Goal: Information Seeking & Learning: Learn about a topic

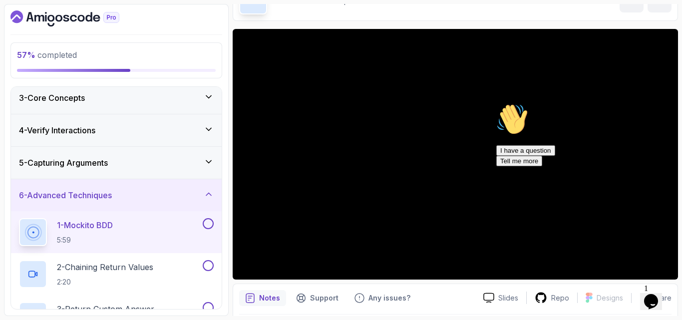
click at [496, 103] on icon "Chat attention grabber" at bounding box center [496, 103] width 0 height 0
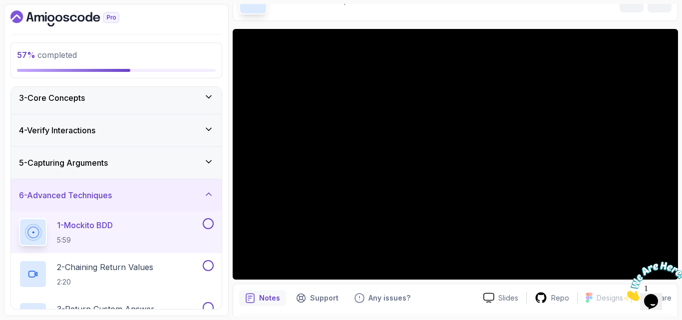
click at [640, 264] on div at bounding box center [651, 281] width 54 height 39
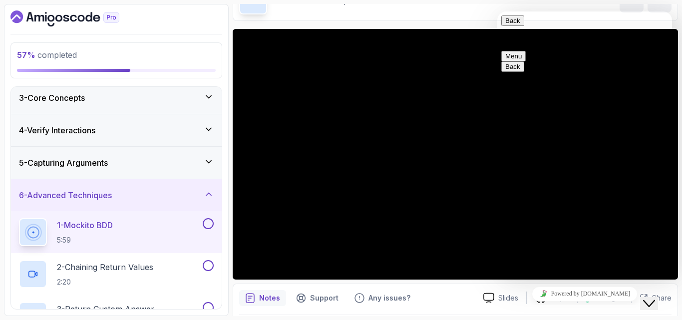
click at [652, 298] on icon "Close Chat This icon closes the chat window." at bounding box center [649, 304] width 12 height 12
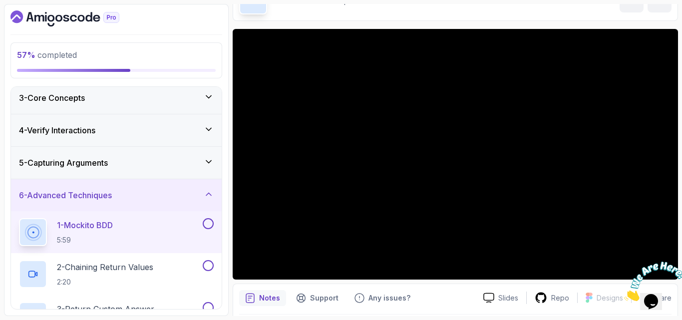
click at [624, 294] on icon "Close" at bounding box center [624, 298] width 0 height 8
click at [466, 294] on div "Notes Support Any issues?" at bounding box center [357, 298] width 236 height 16
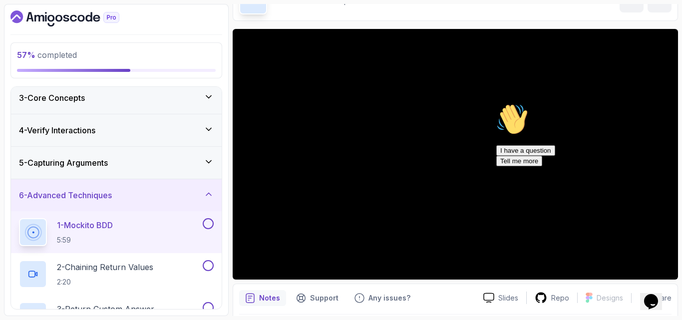
click at [496, 103] on icon "Chat attention grabber" at bounding box center [496, 103] width 0 height 0
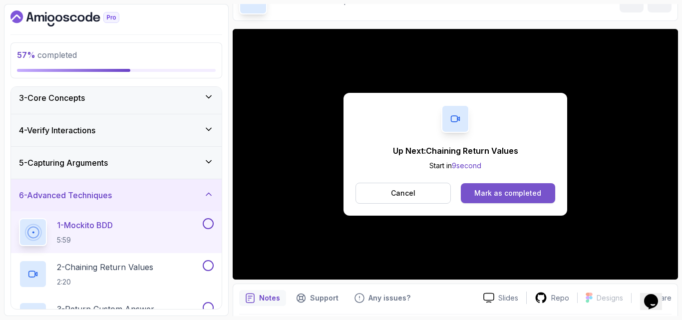
click at [496, 197] on div "Mark as completed" at bounding box center [507, 193] width 67 height 10
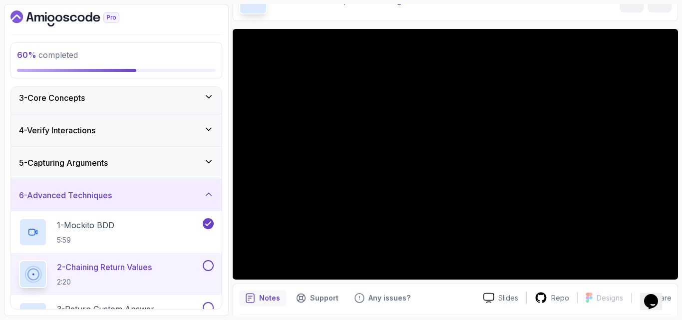
click at [456, 305] on div "Notes Support Any issues?" at bounding box center [357, 298] width 236 height 16
click at [430, 297] on div "Notes Support Any issues?" at bounding box center [357, 298] width 236 height 16
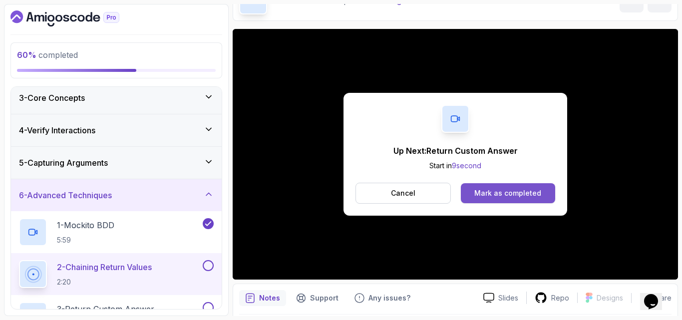
click at [489, 190] on div "Mark as completed" at bounding box center [507, 193] width 67 height 10
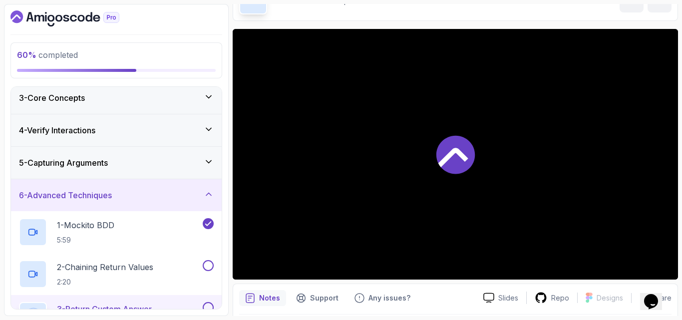
click at [445, 292] on div "Notes Support Any issues?" at bounding box center [357, 298] width 236 height 16
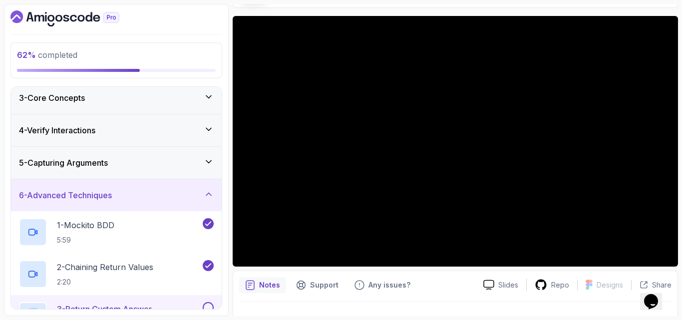
scroll to position [53, 0]
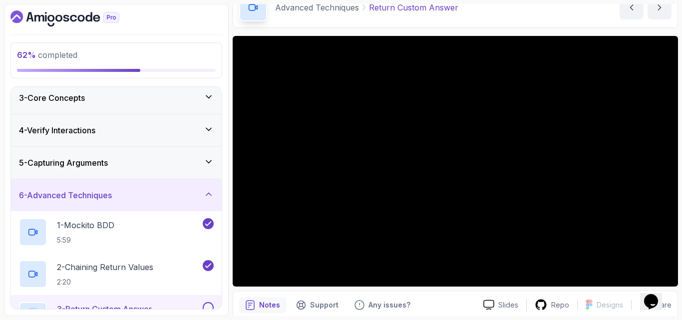
click at [448, 293] on div "Notes Support Any issues? Slides Repo Designs Design not available Share" at bounding box center [455, 323] width 445 height 65
click at [110, 194] on h3 "6 - Advanced Techniques" at bounding box center [65, 195] width 93 height 12
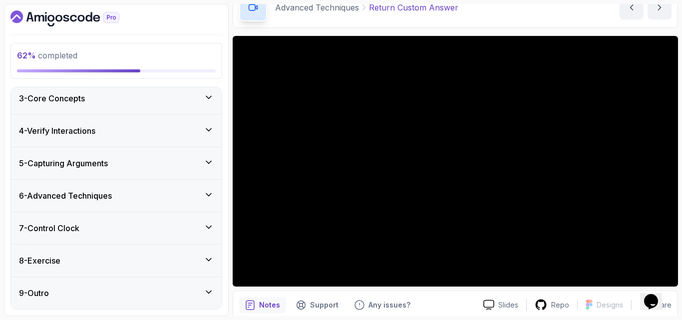
click at [107, 195] on h3 "6 - Advanced Techniques" at bounding box center [65, 196] width 93 height 12
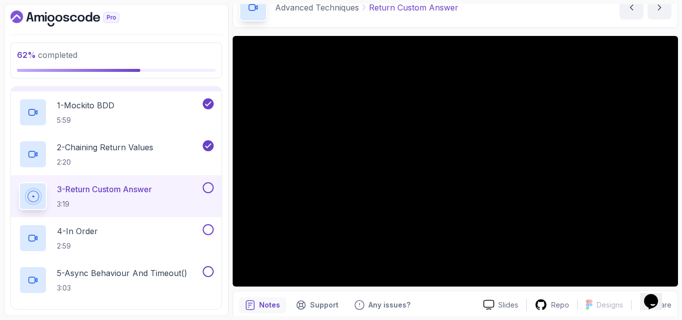
scroll to position [170, 0]
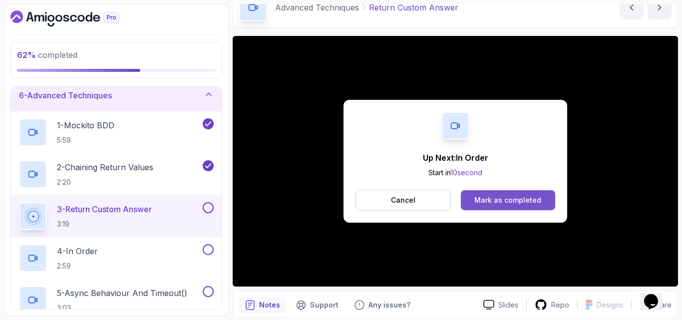
click at [485, 199] on div "Mark as completed" at bounding box center [507, 200] width 67 height 10
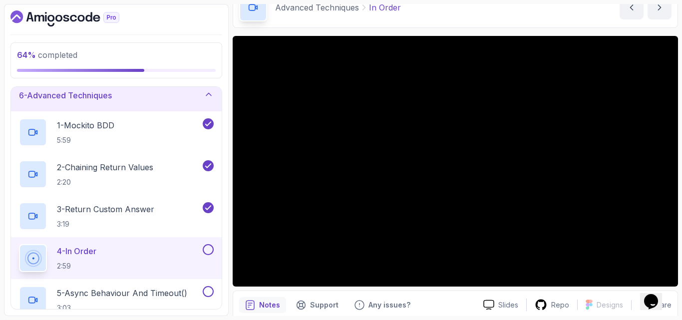
click at [437, 298] on div "Notes Support Any issues?" at bounding box center [357, 305] width 236 height 16
click at [452, 293] on div "Notes Support Any issues? Slides Repo Designs Design not available Share" at bounding box center [455, 323] width 445 height 65
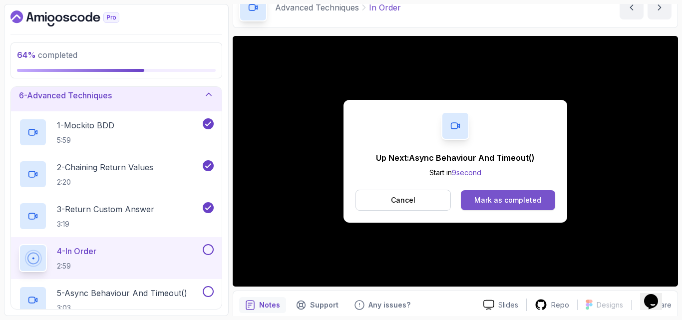
click at [502, 199] on div "Mark as completed" at bounding box center [507, 200] width 67 height 10
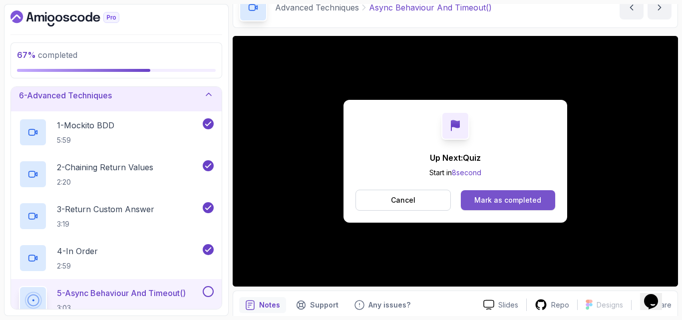
click at [476, 192] on button "Mark as completed" at bounding box center [508, 200] width 94 height 20
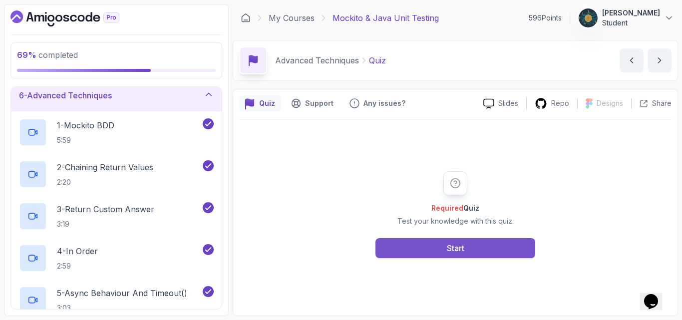
click at [455, 246] on div "Start" at bounding box center [455, 248] width 17 height 12
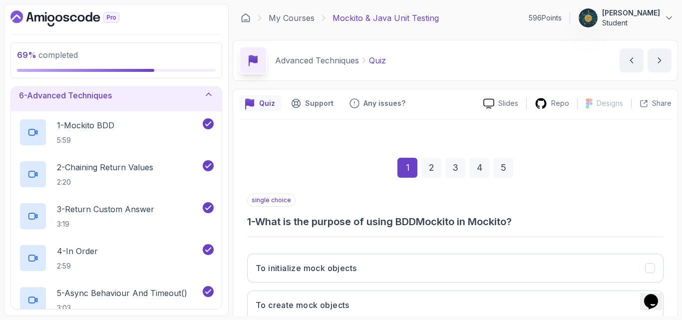
click at [359, 189] on div "1 2 3 4 5" at bounding box center [455, 168] width 416 height 52
click at [569, 236] on div "single choice 1 - What is the purpose of using BDDMockito in Mockito? To initia…" at bounding box center [455, 298] width 416 height 208
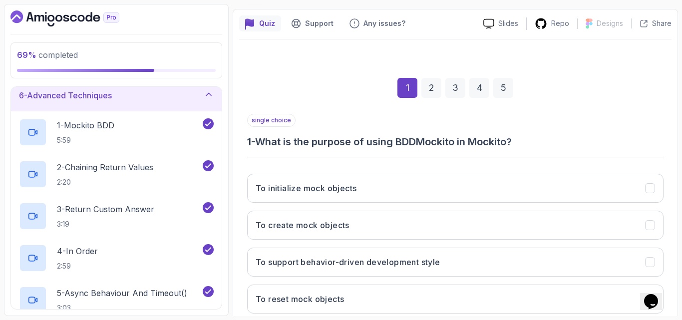
scroll to position [142, 0]
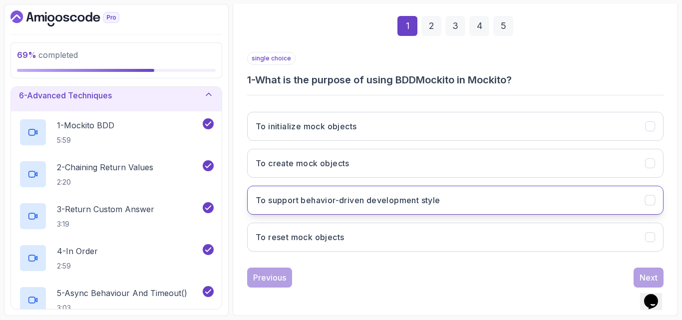
click at [516, 202] on button "To support behavior-driven development style" at bounding box center [455, 200] width 416 height 29
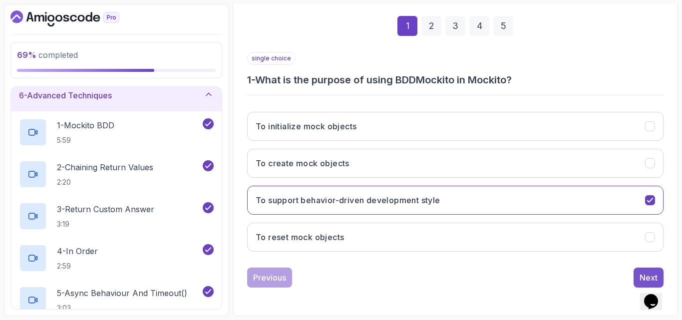
click at [648, 275] on div "Next" at bounding box center [648, 278] width 18 height 12
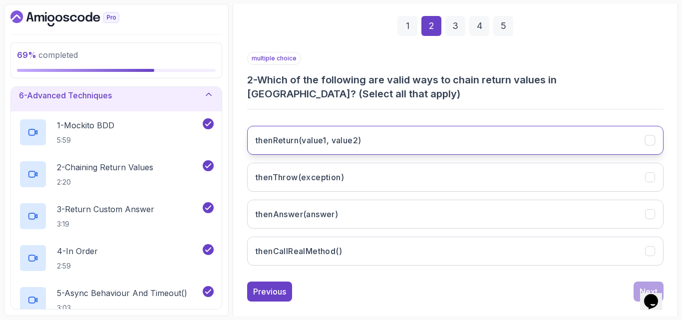
click at [375, 140] on button "thenReturn(value1, value2)" at bounding box center [455, 140] width 416 height 29
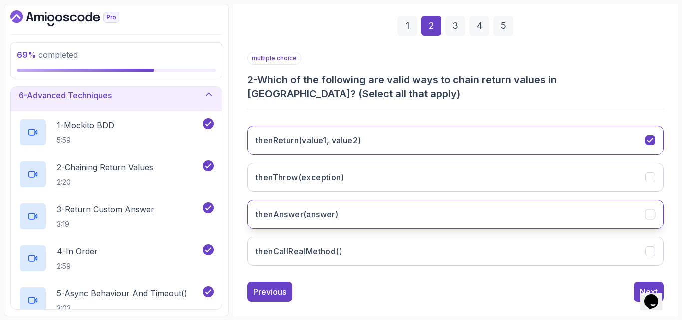
click at [331, 219] on h3 "thenAnswer(answer)" at bounding box center [297, 214] width 82 height 12
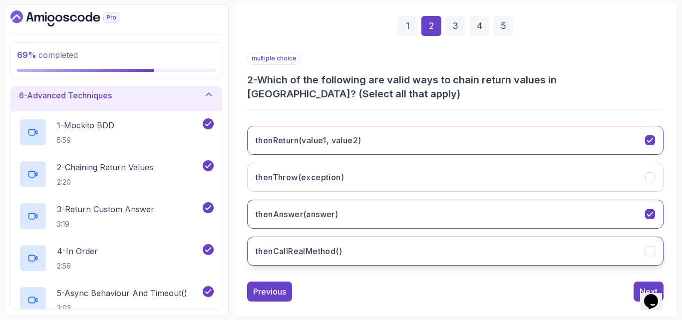
click at [332, 243] on button "thenCallRealMethod()" at bounding box center [455, 251] width 416 height 29
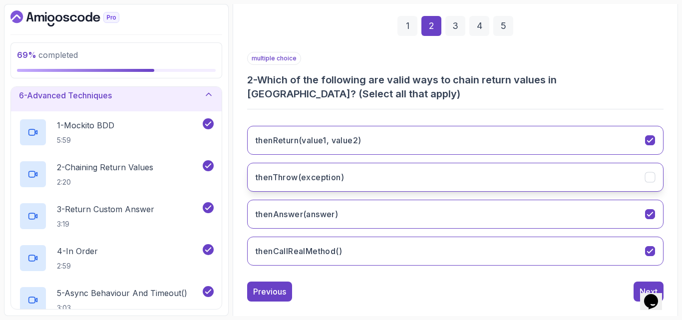
click at [345, 172] on button "thenThrow(exception)" at bounding box center [455, 177] width 416 height 29
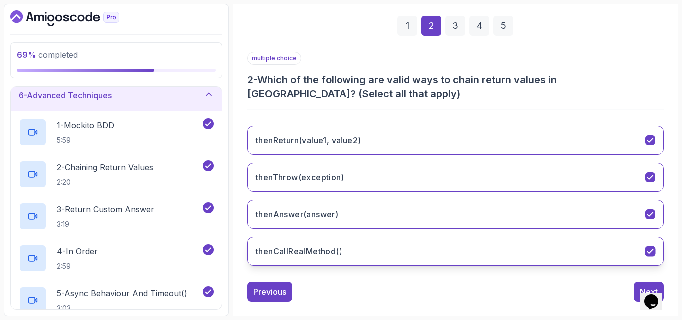
click at [515, 260] on button "thenCallRealMethod()" at bounding box center [455, 251] width 416 height 29
click at [637, 286] on button "Next" at bounding box center [648, 292] width 30 height 20
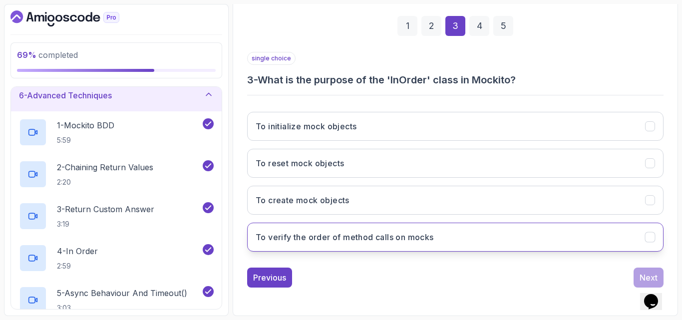
click at [343, 250] on button "To verify the order of method calls on mocks" at bounding box center [455, 237] width 416 height 29
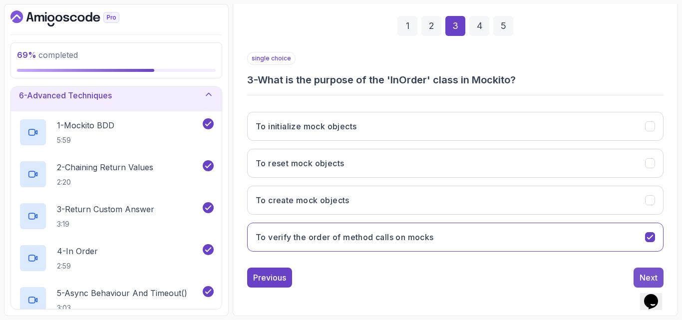
click at [642, 271] on button "Next" at bounding box center [648, 278] width 30 height 20
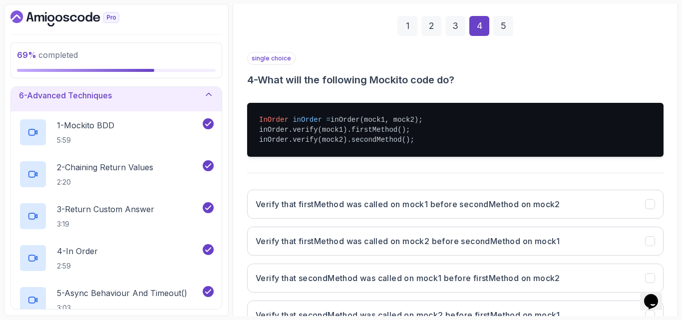
click at [307, 170] on div "single choice 4 - What will the following Mockito code do? InOrder inOrder = in…" at bounding box center [455, 195] width 416 height 286
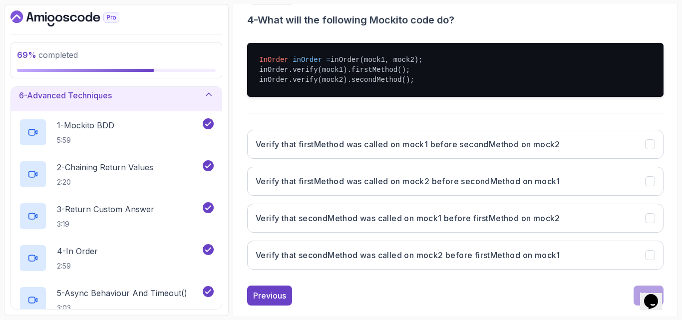
scroll to position [220, 0]
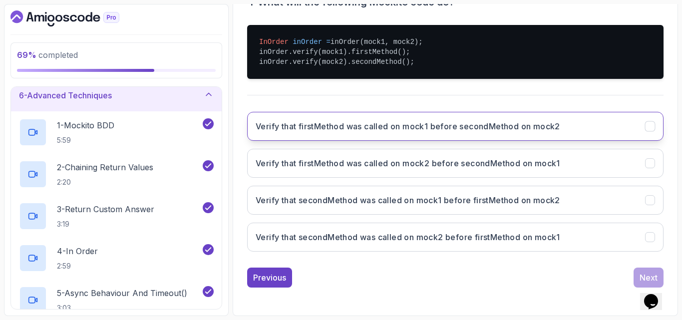
click at [409, 129] on h3 "Verify that firstMethod was called on mock1 before secondMethod on mock2" at bounding box center [408, 126] width 305 height 12
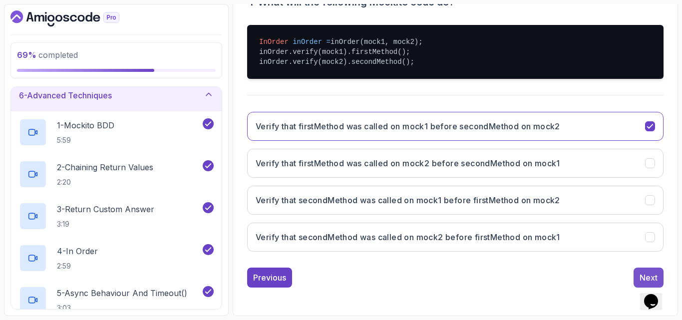
click at [637, 274] on button "Next" at bounding box center [648, 278] width 30 height 20
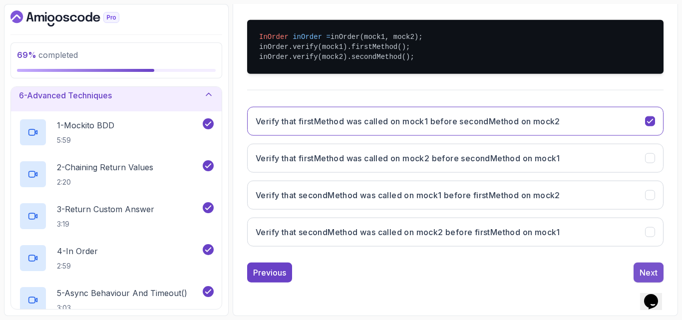
scroll to position [142, 0]
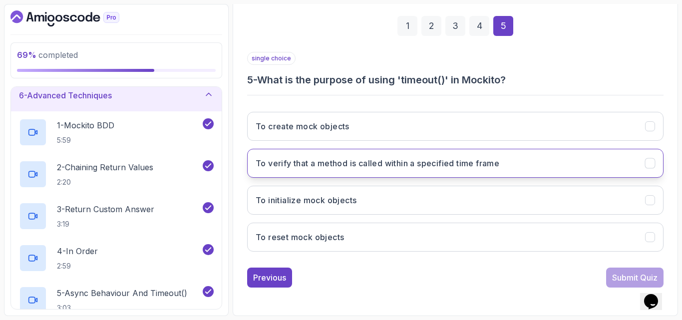
click at [487, 166] on h3 "To verify that a method is called within a specified time frame" at bounding box center [378, 163] width 244 height 12
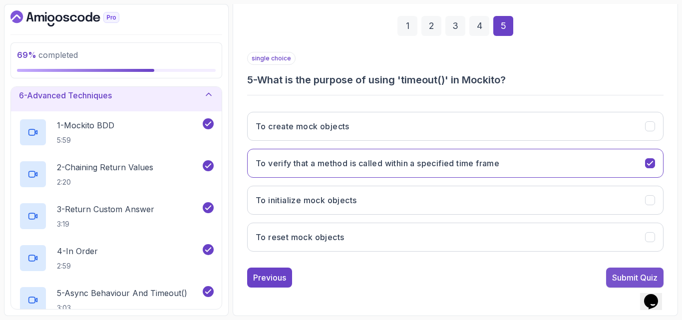
click at [618, 286] on button "Submit Quiz" at bounding box center [634, 278] width 57 height 20
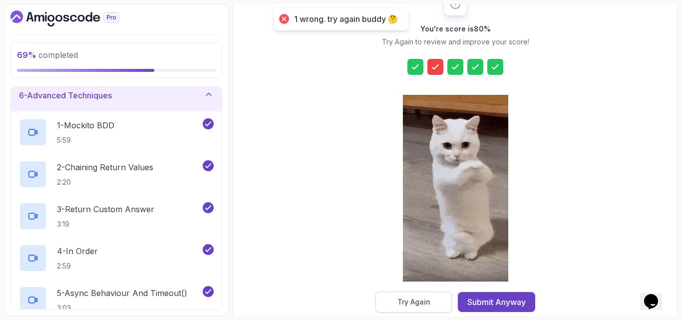
click at [427, 305] on div "Try Again" at bounding box center [413, 302] width 33 height 10
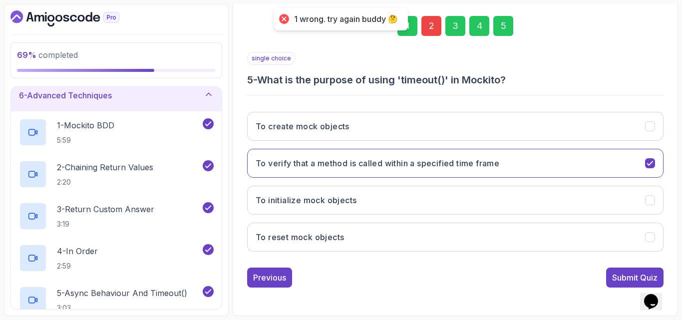
click at [428, 21] on div "2" at bounding box center [431, 26] width 20 height 20
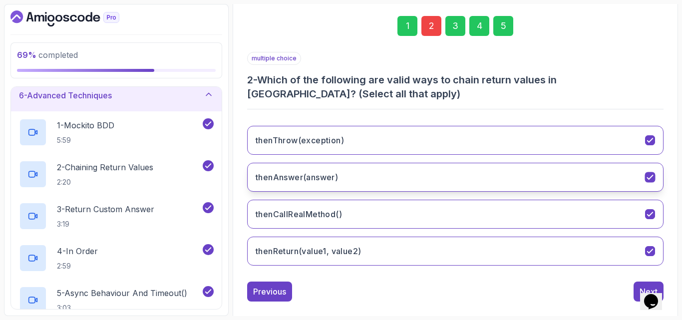
click at [378, 184] on button "thenAnswer(answer)" at bounding box center [455, 177] width 416 height 29
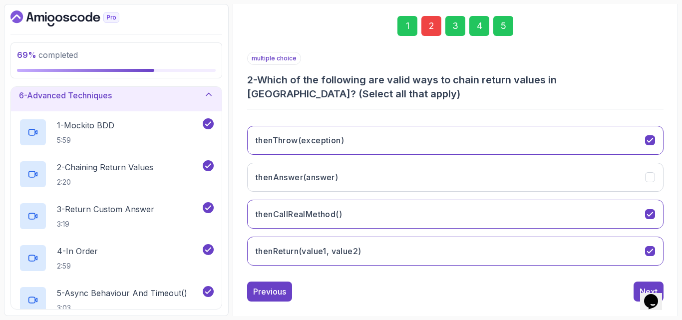
click at [510, 156] on div "thenThrow(exception) thenAnswer(answer) thenCallRealMethod() thenReturn(value1,…" at bounding box center [455, 196] width 416 height 156
click at [481, 146] on button "thenThrow(exception)" at bounding box center [455, 140] width 416 height 29
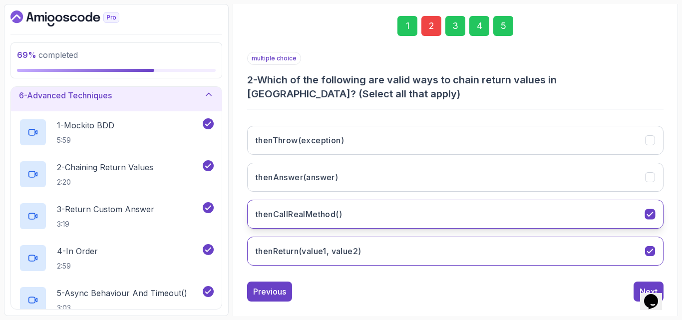
click at [441, 225] on button "thenCallRealMethod()" at bounding box center [455, 214] width 416 height 29
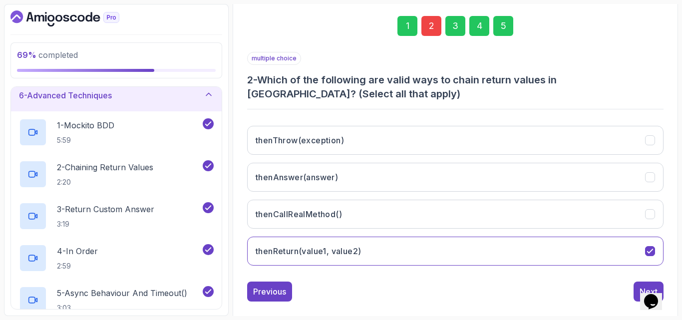
click at [511, 26] on div "5" at bounding box center [503, 26] width 20 height 20
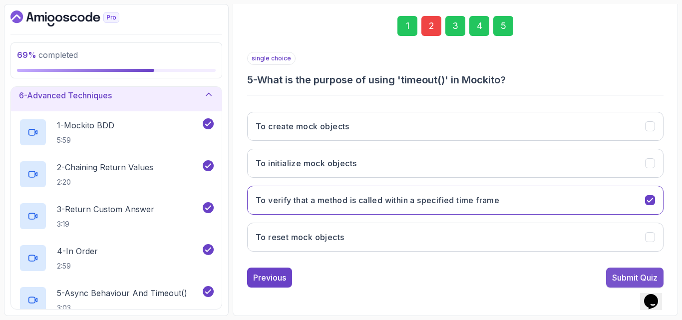
click at [625, 271] on button "Submit Quiz" at bounding box center [634, 278] width 57 height 20
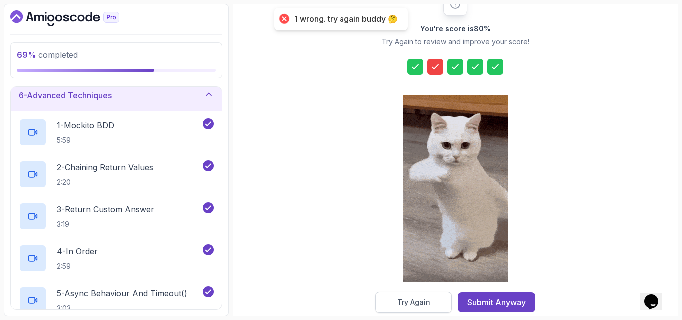
click at [405, 303] on div "Try Again" at bounding box center [413, 302] width 33 height 10
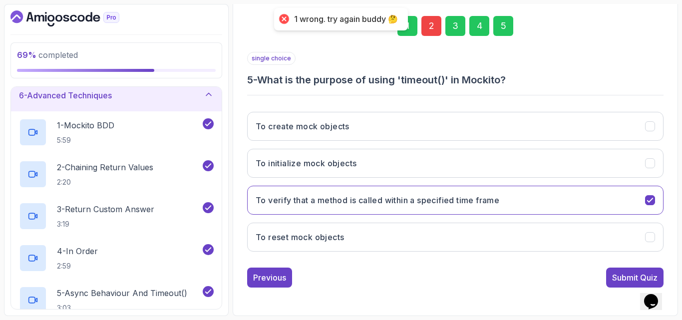
click at [429, 31] on div "2" at bounding box center [431, 26] width 20 height 20
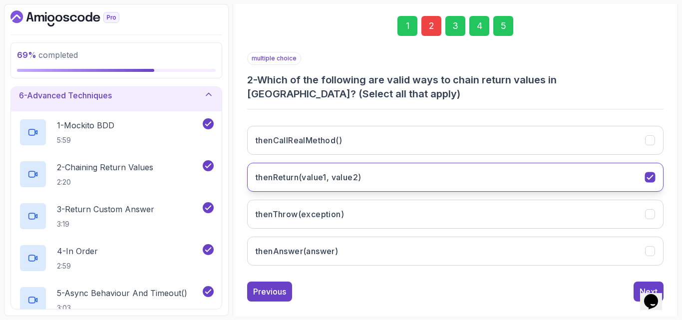
click at [361, 179] on h3 "thenReturn(value1, value2)" at bounding box center [308, 177] width 105 height 12
click at [360, 181] on h3 "thenReturn(value1, value2)" at bounding box center [308, 177] width 105 height 12
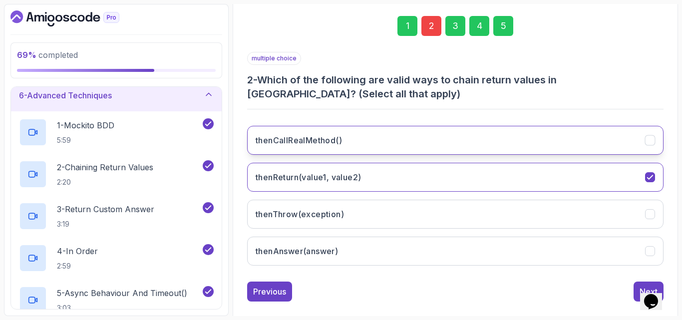
click at [355, 136] on button "thenCallRealMethod()" at bounding box center [455, 140] width 416 height 29
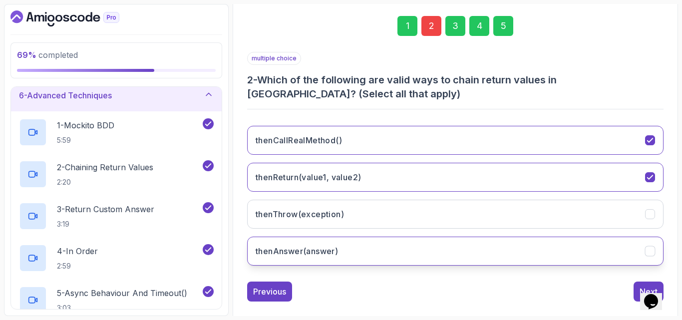
click at [343, 256] on button "thenAnswer(answer)" at bounding box center [455, 251] width 416 height 29
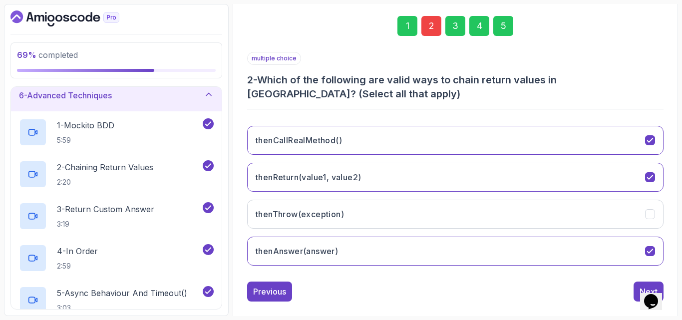
click at [496, 32] on div "5" at bounding box center [503, 26] width 20 height 20
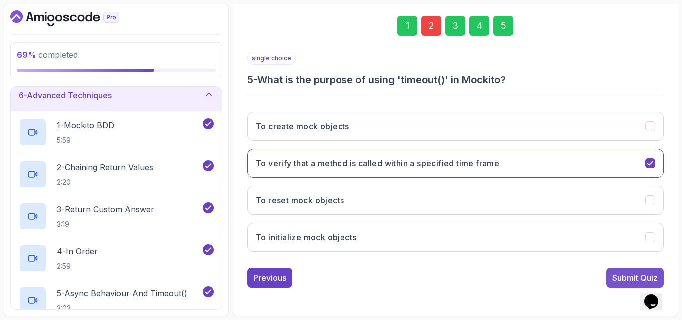
click at [608, 276] on button "Submit Quiz" at bounding box center [634, 278] width 57 height 20
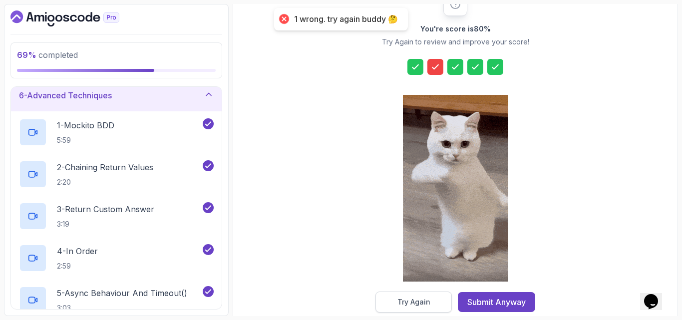
click at [403, 304] on div "Try Again" at bounding box center [413, 302] width 33 height 10
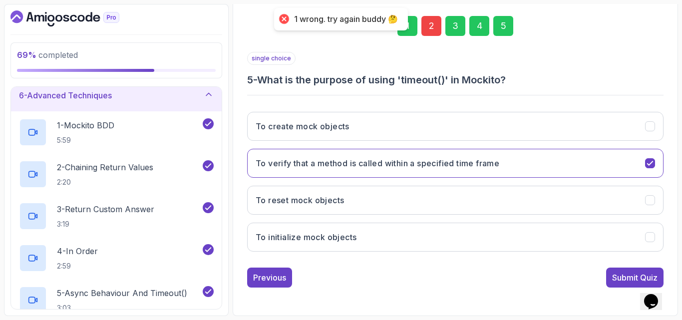
click at [430, 29] on div "2" at bounding box center [431, 26] width 20 height 20
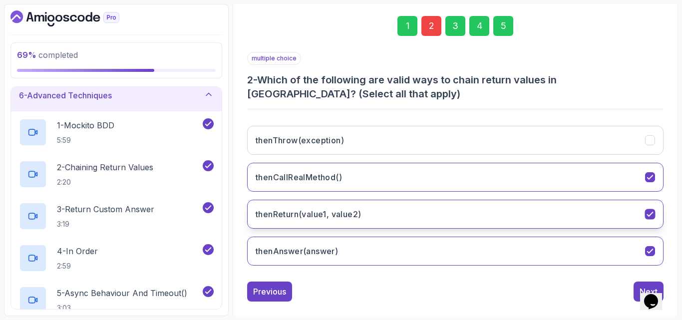
click at [351, 217] on h3 "thenReturn(value1, value2)" at bounding box center [308, 214] width 105 height 12
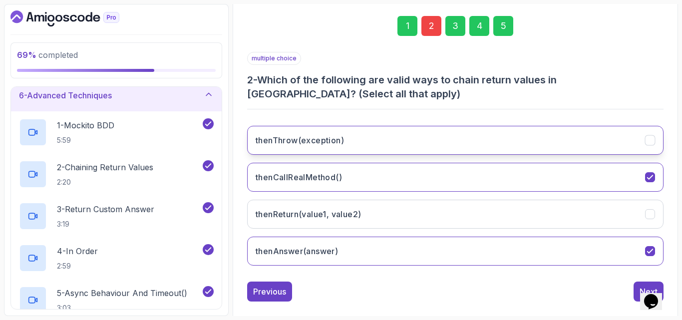
click at [354, 145] on button "thenThrow(exception)" at bounding box center [455, 140] width 416 height 29
click at [498, 25] on div "5" at bounding box center [503, 26] width 20 height 20
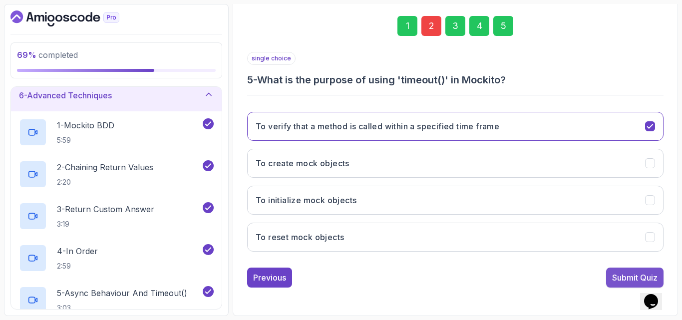
click at [614, 281] on div "Submit Quiz" at bounding box center [634, 278] width 45 height 12
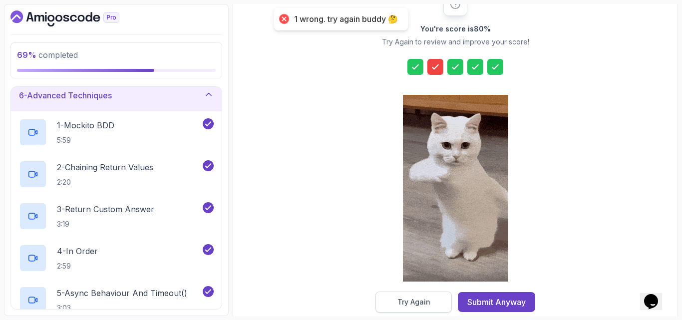
click at [424, 307] on button "Try Again" at bounding box center [413, 302] width 76 height 21
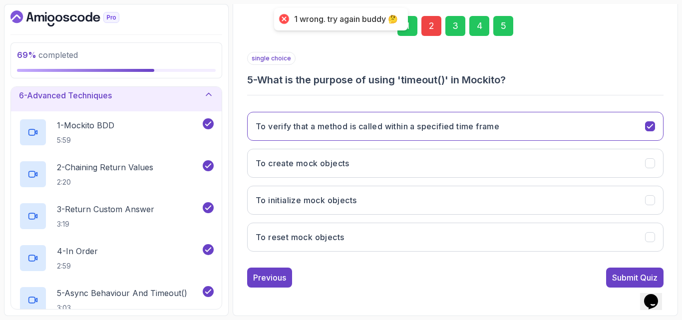
click at [425, 30] on div "2" at bounding box center [431, 26] width 20 height 20
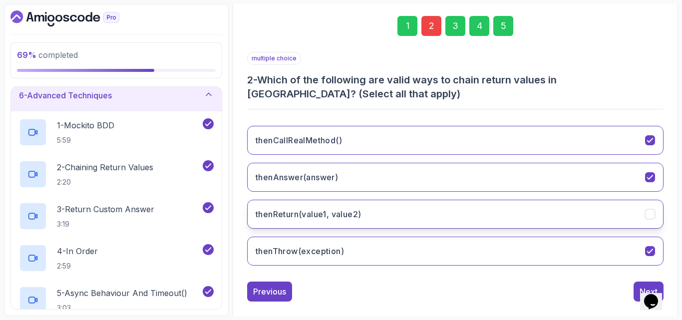
click at [322, 212] on h3 "thenReturn(value1, value2)" at bounding box center [308, 214] width 105 height 12
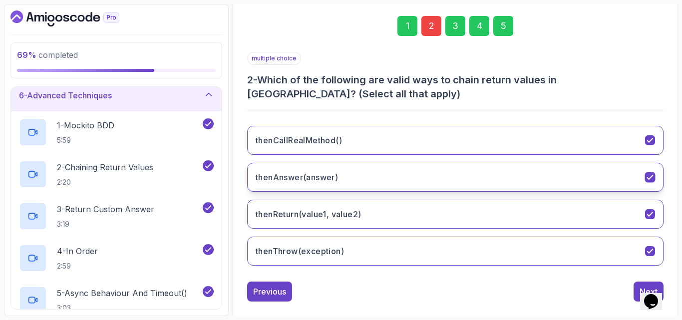
click at [396, 182] on button "thenAnswer(answer)" at bounding box center [455, 177] width 416 height 29
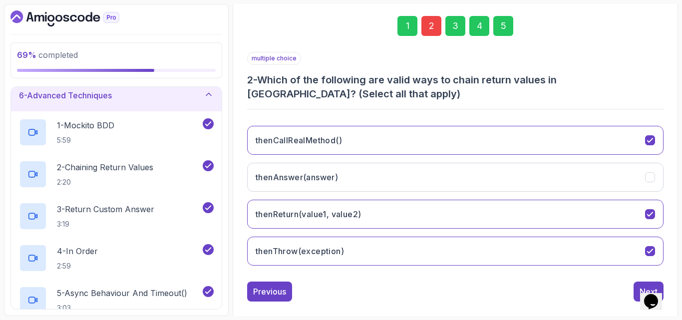
click at [508, 25] on div "5" at bounding box center [503, 26] width 20 height 20
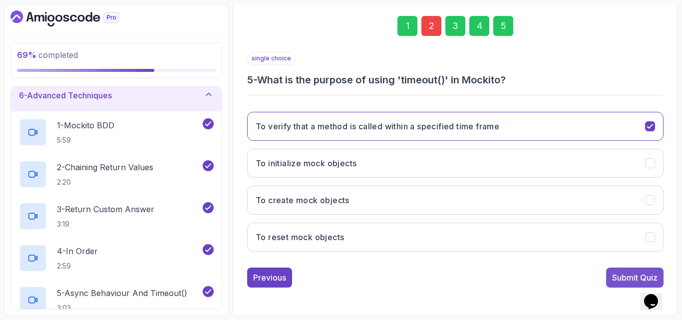
click at [625, 268] on button "Submit Quiz" at bounding box center [634, 278] width 57 height 20
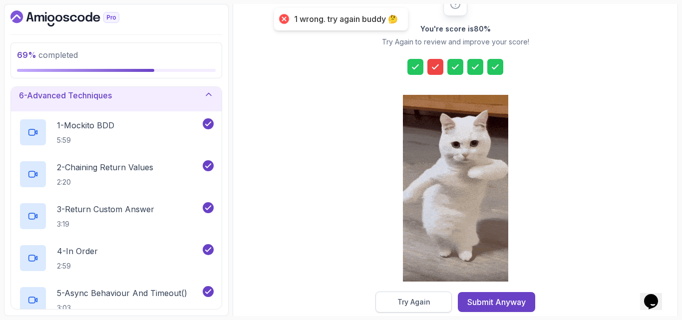
click at [436, 303] on button "Try Again" at bounding box center [413, 302] width 76 height 21
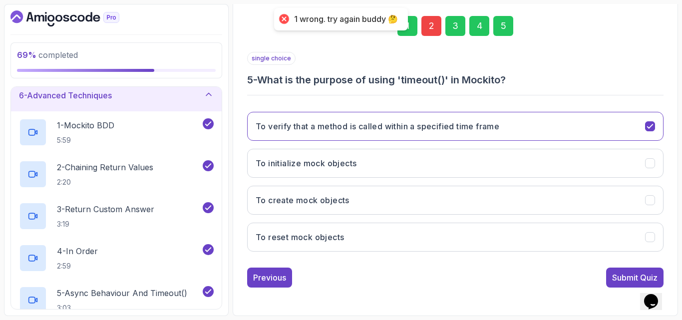
click at [432, 22] on div "2" at bounding box center [431, 26] width 20 height 20
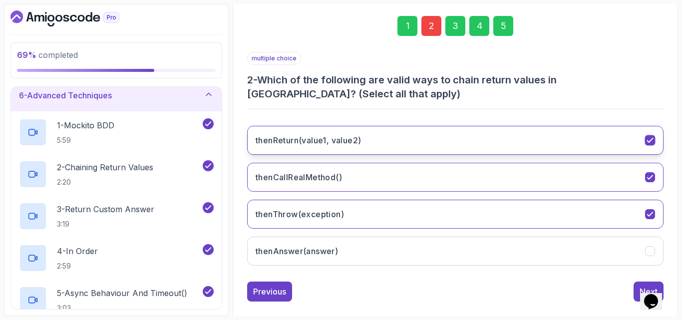
click at [460, 135] on button "thenReturn(value1, value2)" at bounding box center [455, 140] width 416 height 29
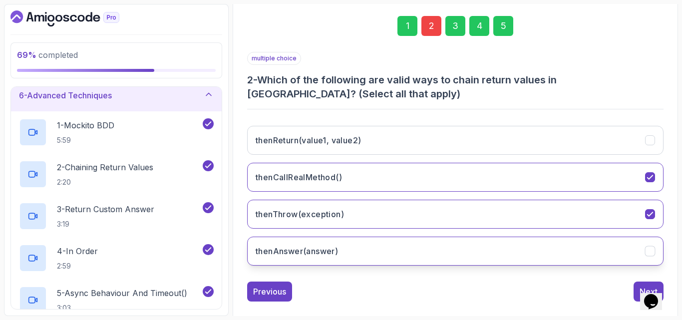
click at [430, 259] on button "thenAnswer(answer)" at bounding box center [455, 251] width 416 height 29
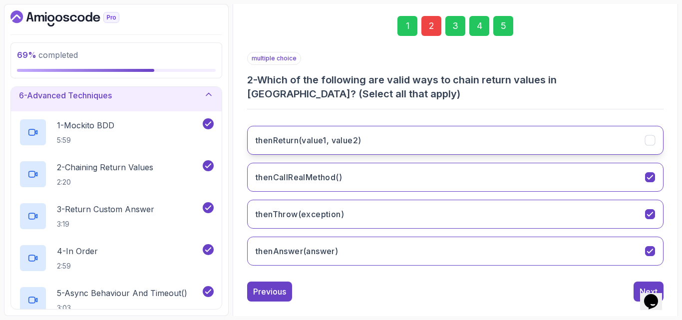
click at [456, 151] on button "thenReturn(value1, value2)" at bounding box center [455, 140] width 416 height 29
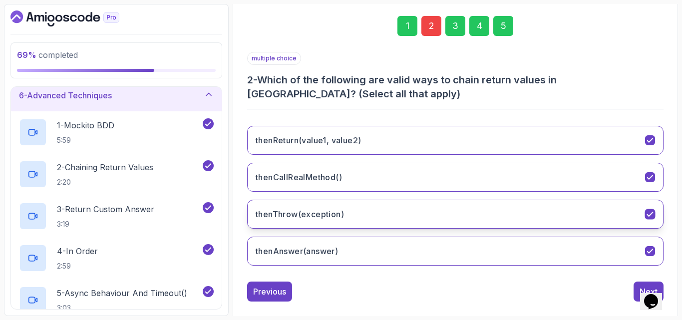
click at [418, 218] on button "thenThrow(exception)" at bounding box center [455, 214] width 416 height 29
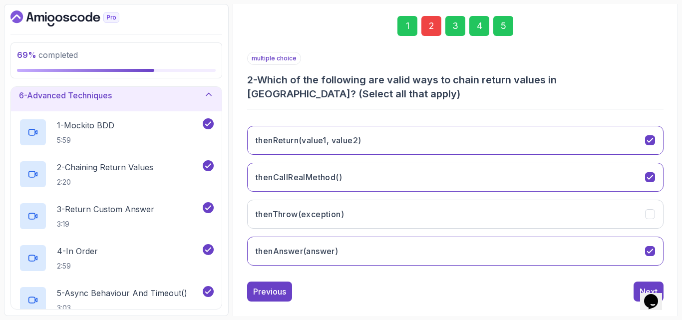
click at [508, 23] on div "5" at bounding box center [503, 26] width 20 height 20
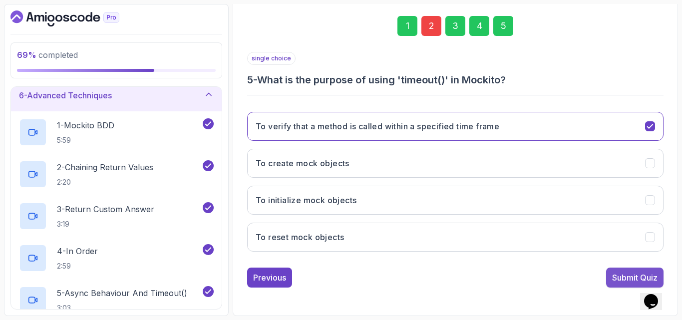
click at [631, 268] on button "Submit Quiz" at bounding box center [634, 278] width 57 height 20
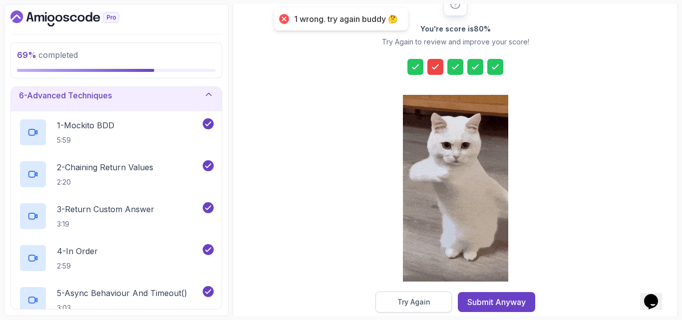
click at [430, 302] on button "Try Again" at bounding box center [413, 302] width 76 height 21
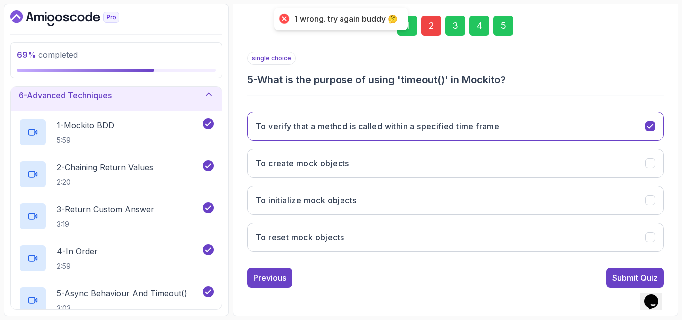
click at [439, 27] on div "2" at bounding box center [431, 26] width 20 height 20
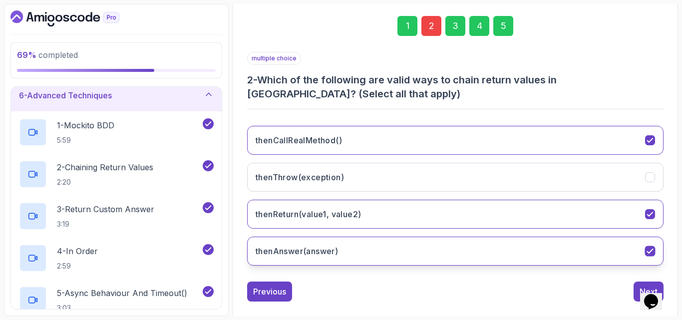
click at [344, 249] on button "thenAnswer(answer)" at bounding box center [455, 251] width 416 height 29
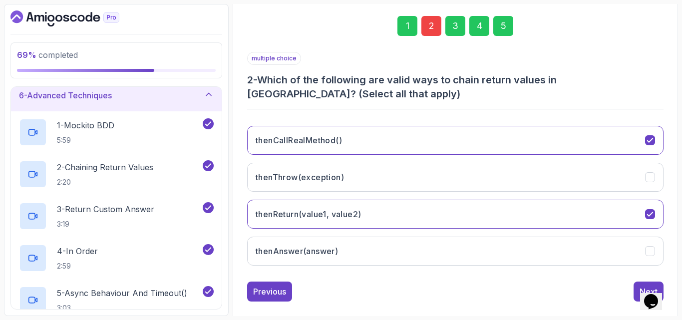
click at [511, 22] on div "5" at bounding box center [503, 26] width 20 height 20
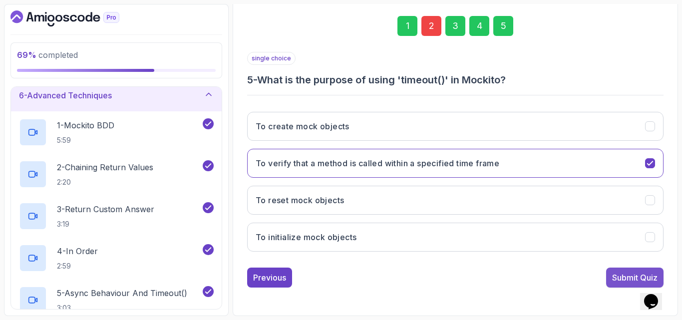
click at [611, 284] on button "Submit Quiz" at bounding box center [634, 278] width 57 height 20
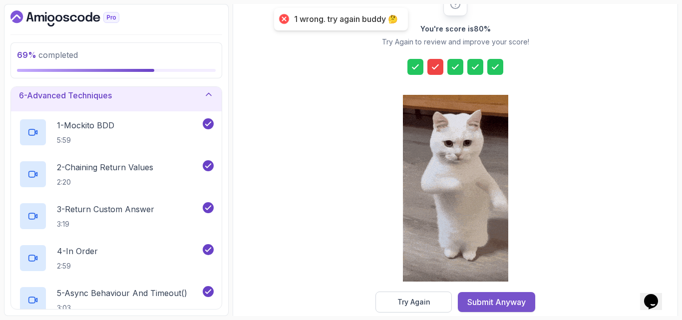
click at [477, 309] on button "Submit Anyway" at bounding box center [496, 302] width 77 height 20
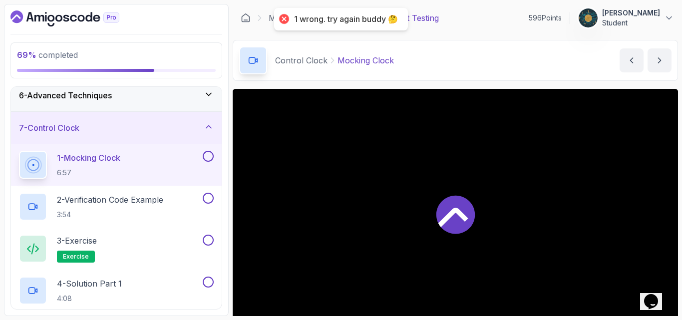
click at [435, 64] on div "Control Clock Mocking Clock Mocking Clock by [PERSON_NAME]" at bounding box center [455, 60] width 445 height 41
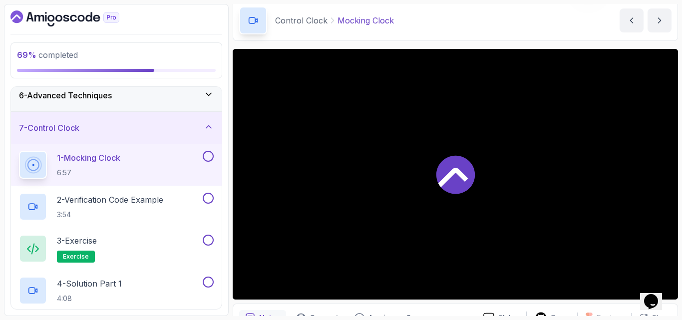
scroll to position [60, 0]
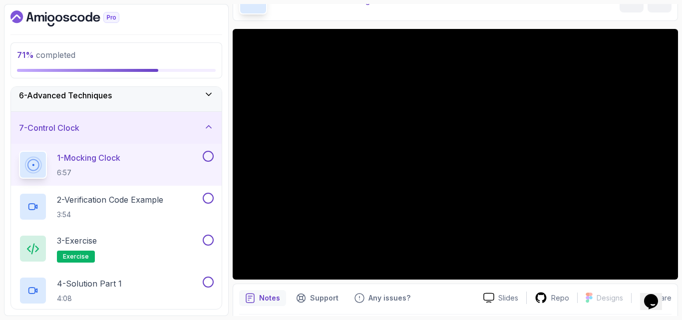
click at [225, 151] on div "71 % completed 1 - Intro 2 - Environment Setup 3 - Core Concepts 4 - Verify Int…" at bounding box center [116, 160] width 225 height 312
click at [85, 129] on div "7 - Control Clock" at bounding box center [116, 128] width 195 height 12
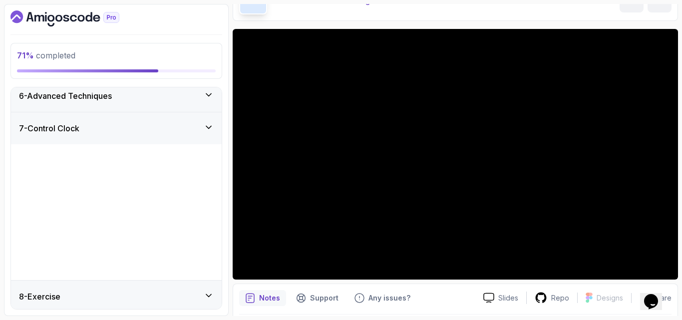
scroll to position [70, 0]
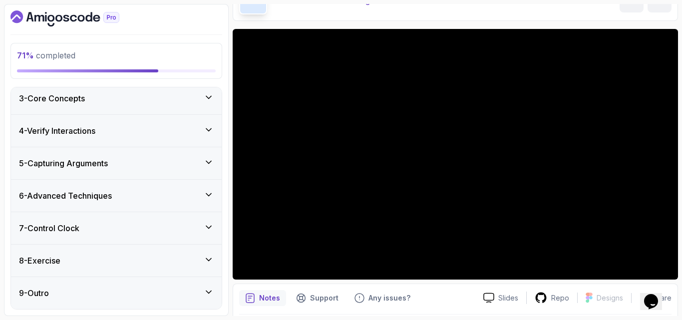
click at [60, 264] on h3 "8 - Exercise" at bounding box center [39, 261] width 41 height 12
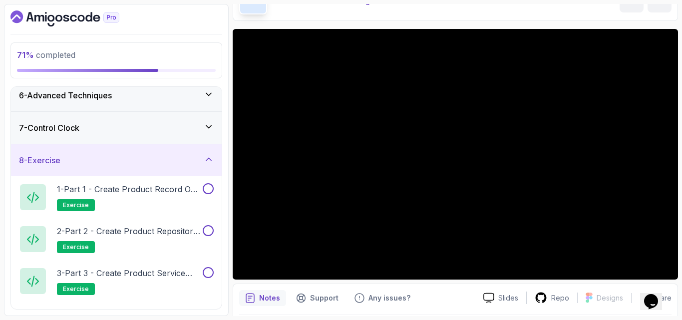
scroll to position [237, 0]
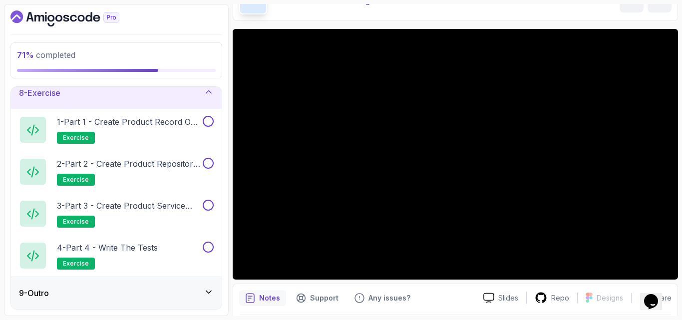
click at [169, 101] on div "8 - Exercise" at bounding box center [116, 93] width 211 height 32
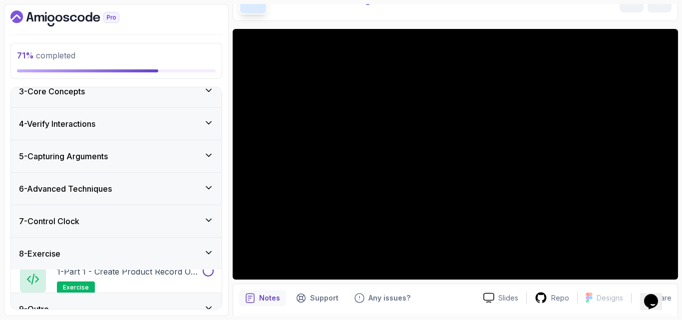
scroll to position [70, 0]
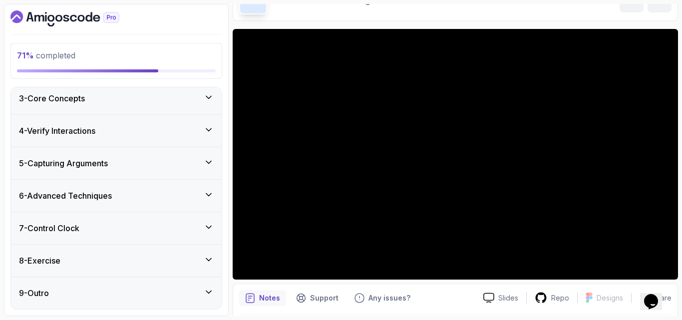
click at [104, 228] on div "7 - Control Clock" at bounding box center [116, 228] width 195 height 12
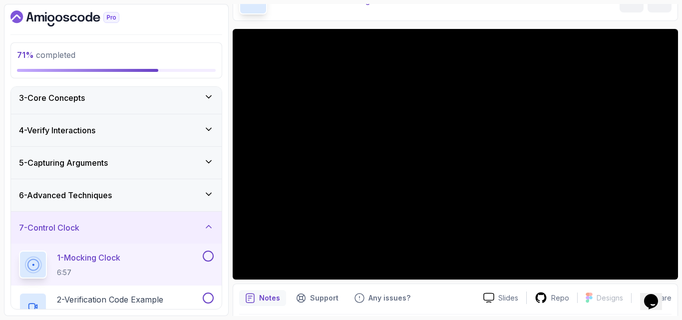
click at [471, 295] on div "Notes Support Any issues?" at bounding box center [357, 298] width 236 height 16
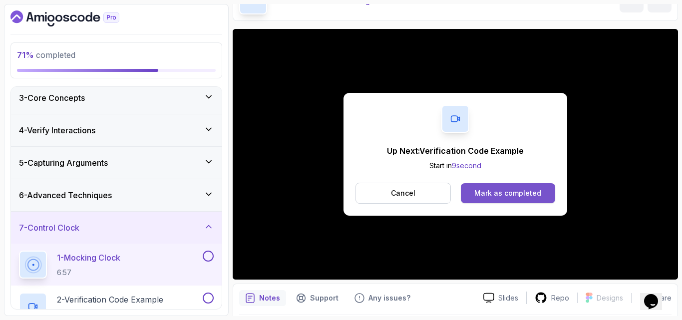
click at [509, 193] on div "Mark as completed" at bounding box center [507, 193] width 67 height 10
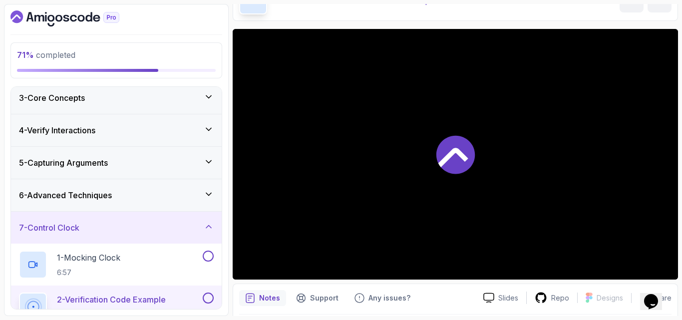
click at [150, 235] on div "7 - Control Clock" at bounding box center [116, 228] width 211 height 32
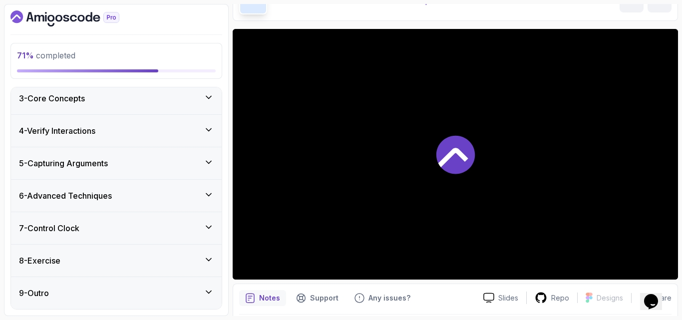
click at [114, 228] on div "7 - Control Clock" at bounding box center [116, 228] width 195 height 12
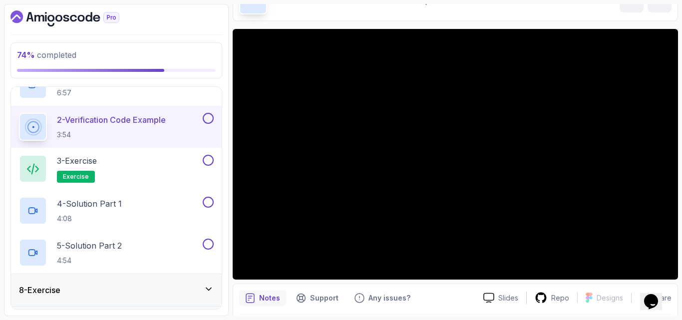
scroll to position [230, 0]
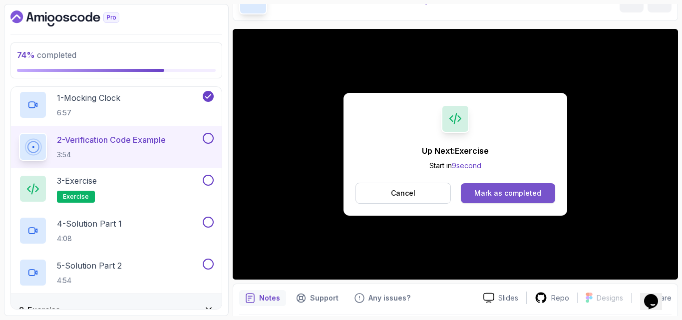
click at [503, 193] on div "Mark as completed" at bounding box center [507, 193] width 67 height 10
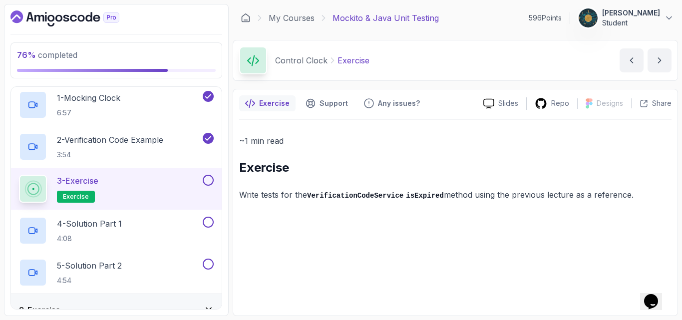
click at [304, 194] on p "Write tests for the VerificationCodeService isExpired method using the previous…" at bounding box center [455, 195] width 432 height 14
click at [389, 206] on div "~1 min read Exercise Write tests for the VerificationCodeService isExpired meth…" at bounding box center [455, 215] width 432 height 190
click at [329, 111] on div "Exercise Support Any issues? Slides Repo Designs Design not available Share ~1 …" at bounding box center [455, 202] width 445 height 227
click at [212, 173] on div "3 - Exercise exercise" at bounding box center [116, 189] width 211 height 42
click at [174, 227] on div "4 - Solution Part 1 4:08" at bounding box center [110, 231] width 182 height 28
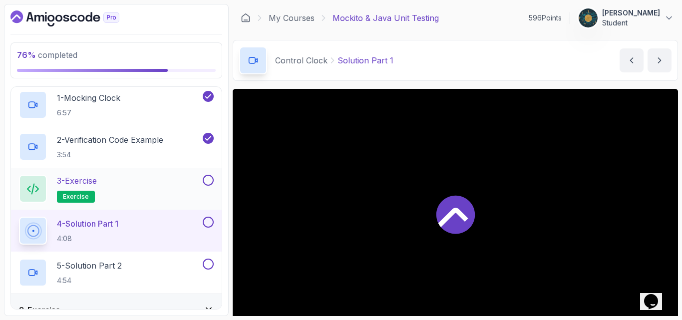
click at [209, 181] on button at bounding box center [208, 180] width 11 height 11
click at [465, 65] on div "Control Clock Solution Part 1 Solution Part 1 by [PERSON_NAME]" at bounding box center [455, 60] width 445 height 41
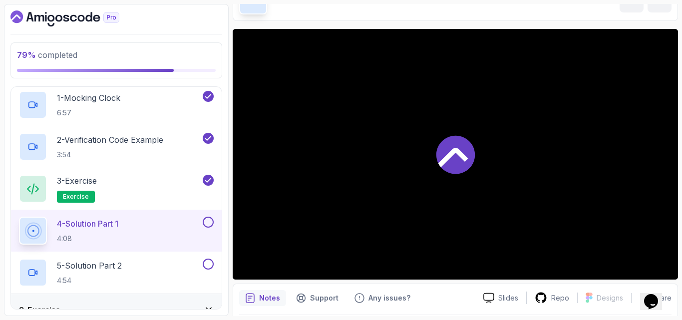
scroll to position [40, 0]
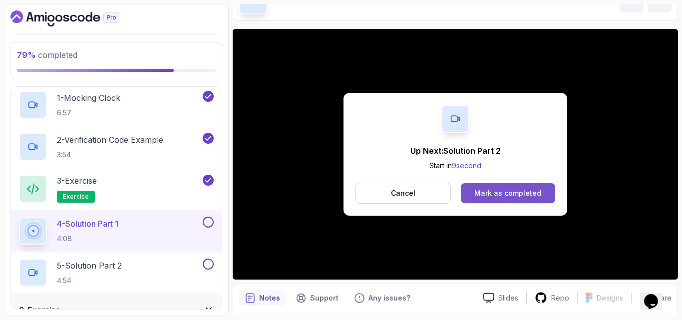
click at [488, 195] on div "Mark as completed" at bounding box center [507, 193] width 67 height 10
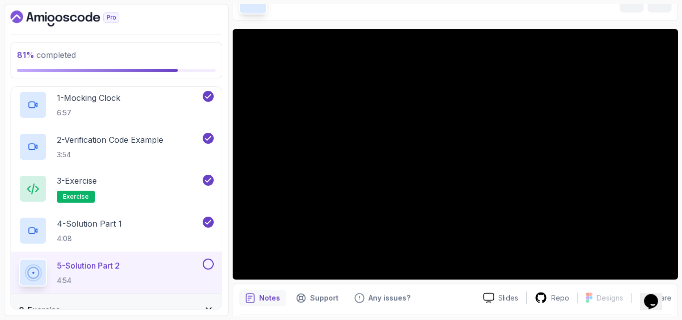
click at [92, 301] on div "8 - Exercise" at bounding box center [116, 310] width 211 height 32
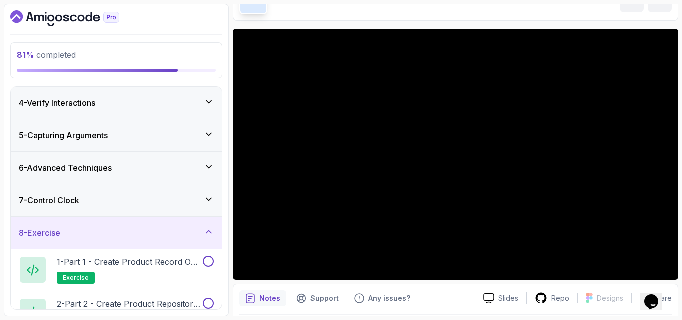
scroll to position [77, 0]
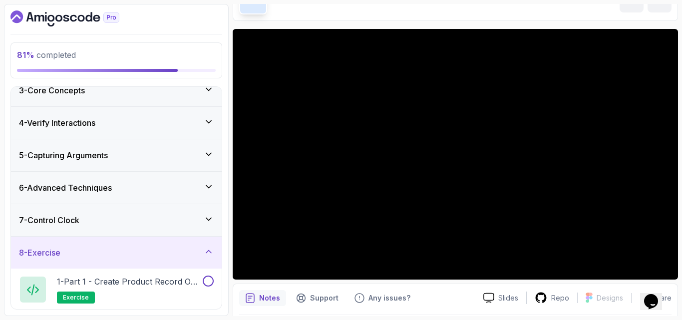
click at [209, 226] on div "7 - Control Clock" at bounding box center [116, 220] width 195 height 12
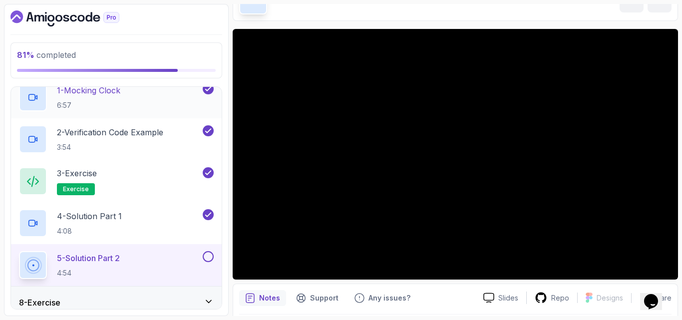
scroll to position [257, 0]
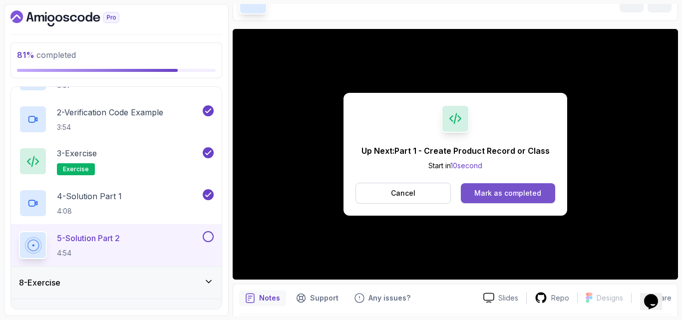
click at [522, 191] on div "Mark as completed" at bounding box center [507, 193] width 67 height 10
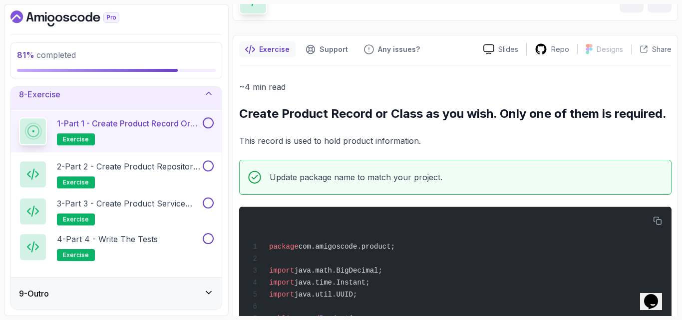
scroll to position [70, 0]
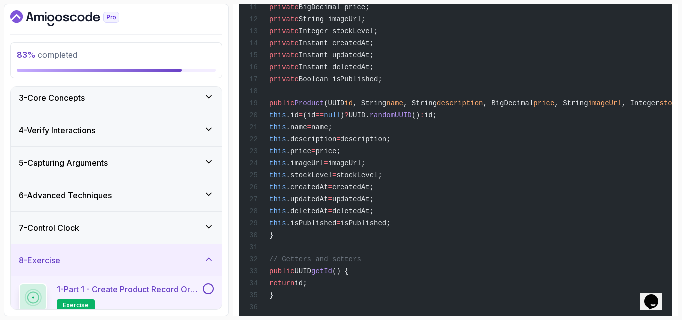
scroll to position [838, 0]
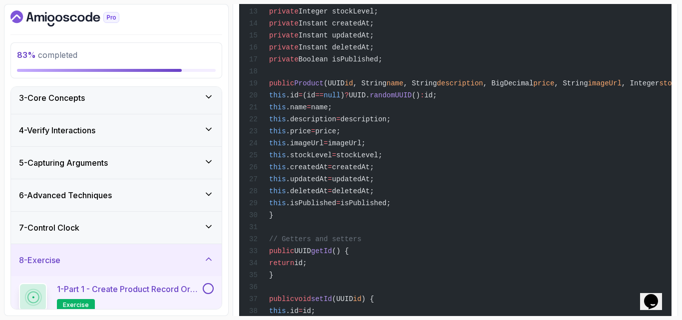
drag, startPoint x: 553, startPoint y: 236, endPoint x: 437, endPoint y: 243, distance: 116.5
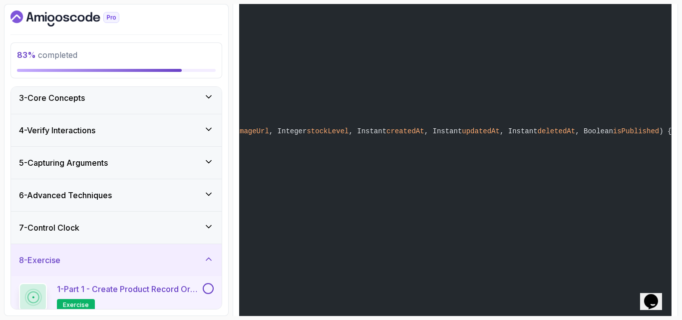
scroll to position [750, 0]
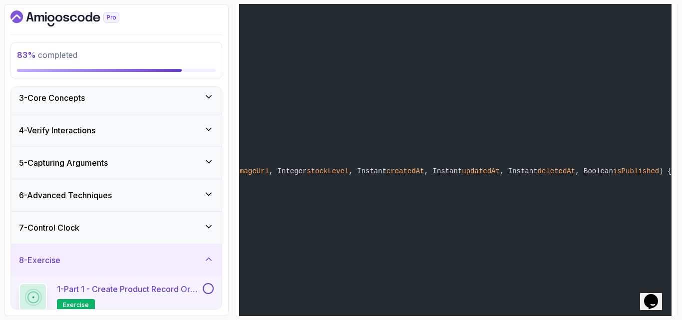
click at [207, 288] on button at bounding box center [208, 288] width 11 height 11
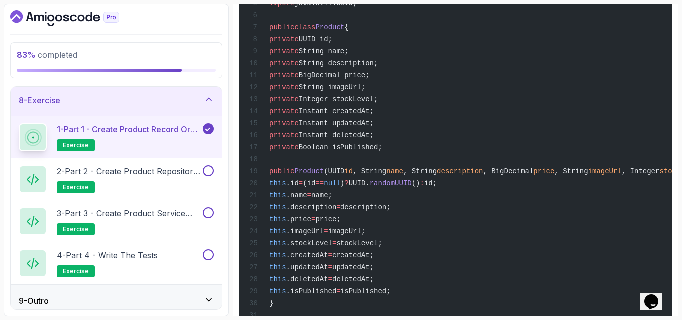
scroll to position [237, 0]
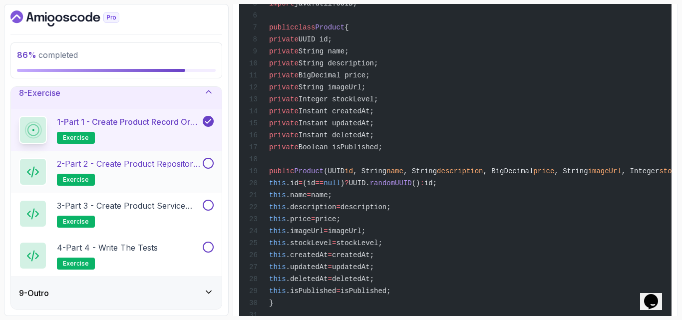
click at [154, 167] on p "2 - Part 2 - Create Product Repository Interface" at bounding box center [129, 164] width 144 height 12
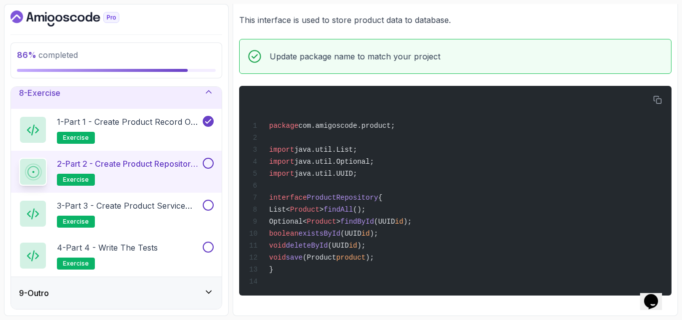
scroll to position [182, 0]
click at [434, 66] on div "Update package name to match your project" at bounding box center [455, 56] width 432 height 35
click at [209, 165] on button at bounding box center [208, 163] width 11 height 11
click at [162, 211] on p "3 - Part 3 - Create Product Service Class" at bounding box center [129, 206] width 144 height 12
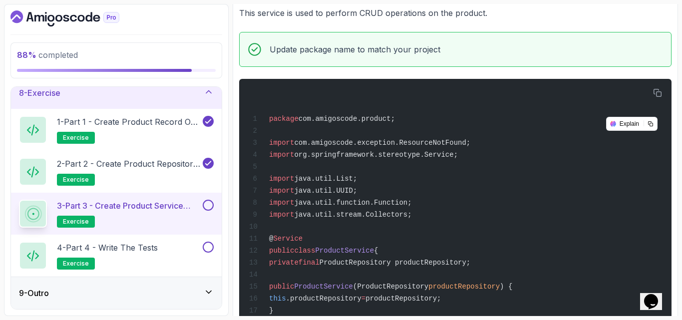
click at [451, 58] on div "Update package name to match your project" at bounding box center [455, 49] width 432 height 35
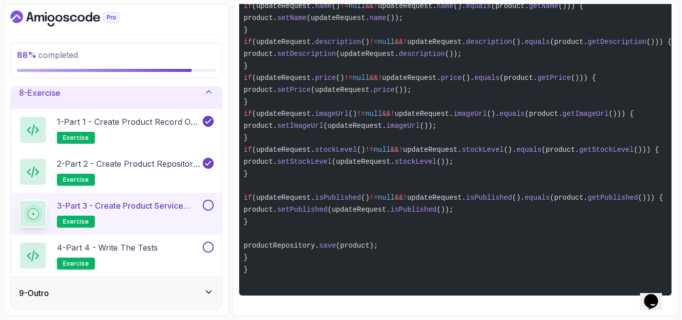
scroll to position [0, 57]
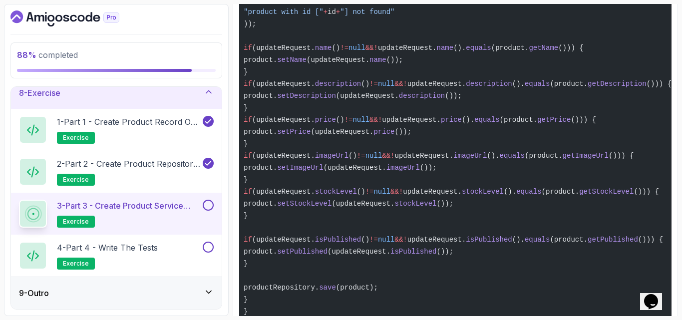
scroll to position [1155, 0]
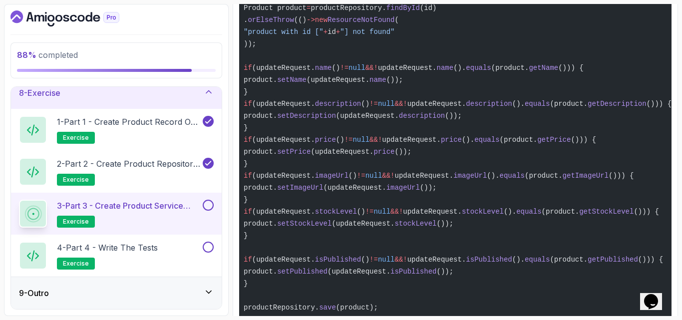
click at [212, 210] on div at bounding box center [207, 205] width 13 height 11
click at [207, 207] on button at bounding box center [208, 205] width 11 height 11
click at [158, 249] on p "4 - Part 4 - Write the tests" at bounding box center [107, 248] width 101 height 12
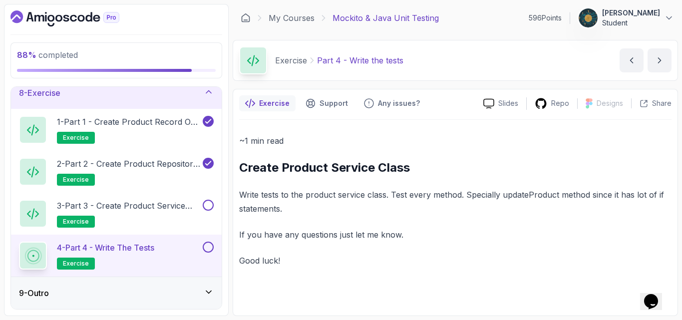
click at [422, 136] on p "~1 min read" at bounding box center [455, 141] width 432 height 14
click at [213, 249] on button at bounding box center [208, 247] width 11 height 11
click at [206, 295] on icon at bounding box center [209, 292] width 10 height 10
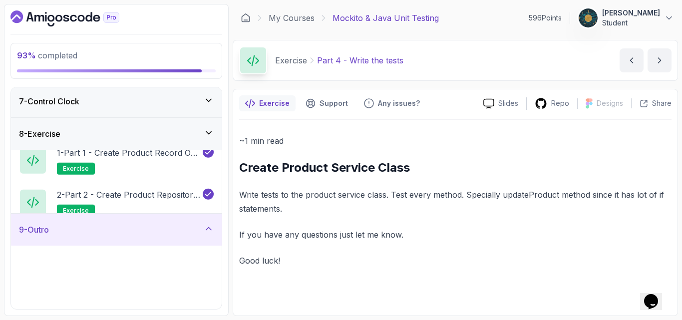
scroll to position [196, 0]
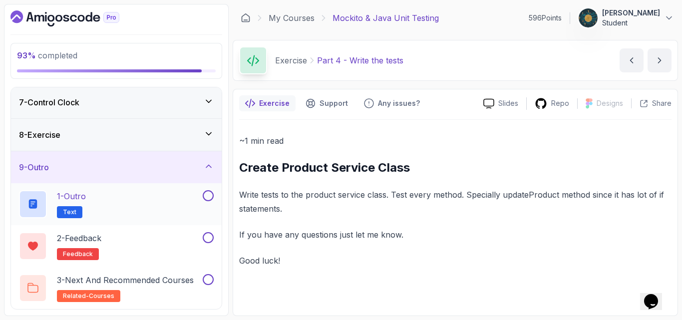
click at [159, 215] on div "1 - Outro Text" at bounding box center [110, 204] width 182 height 28
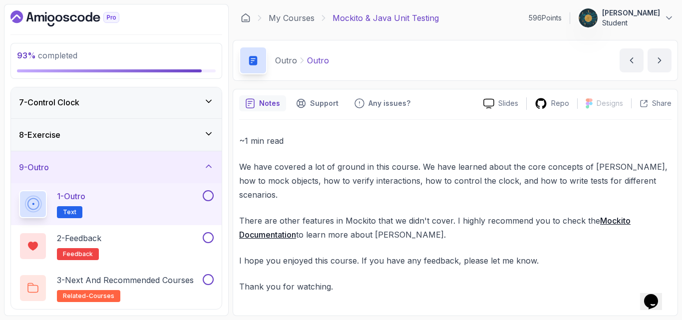
click at [408, 188] on div "~1 min read We have covered a lot of ground in this course. We have learned abo…" at bounding box center [455, 214] width 432 height 160
click at [206, 199] on button at bounding box center [208, 195] width 11 height 11
click at [203, 236] on button at bounding box center [208, 237] width 11 height 11
click at [170, 244] on div "2 - Feedback feedback" at bounding box center [110, 246] width 182 height 28
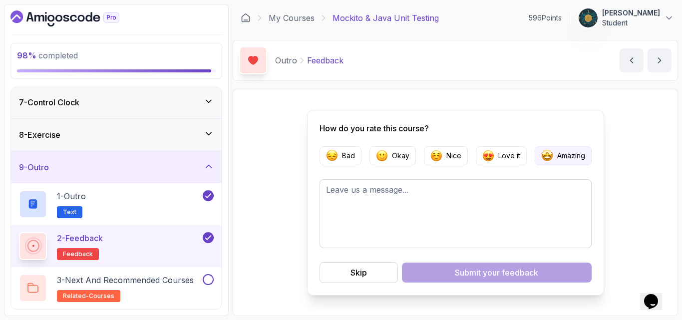
click at [584, 157] on p "Amazing" at bounding box center [571, 156] width 28 height 10
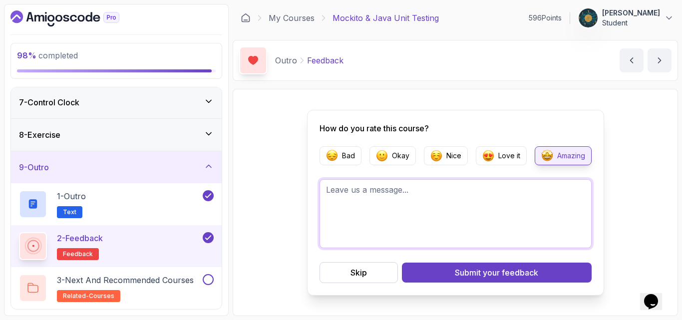
click at [489, 193] on textarea at bounding box center [455, 213] width 272 height 69
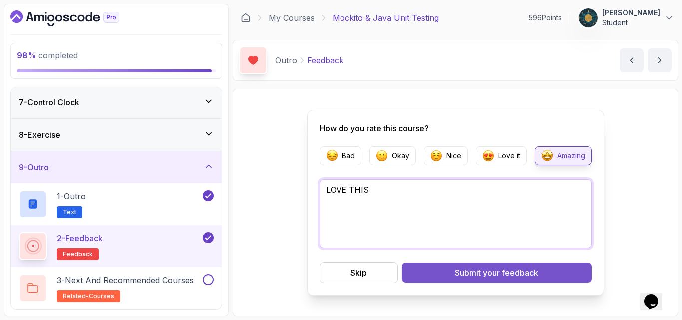
type textarea "LOVE THIS"
click at [494, 270] on span "your feedback" at bounding box center [510, 273] width 55 height 12
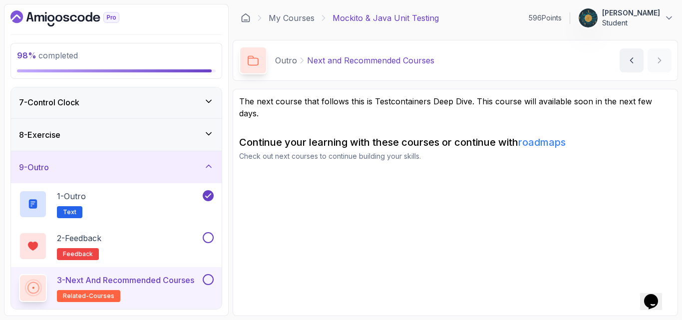
click at [192, 282] on p "3 - Next and Recommended Courses" at bounding box center [125, 280] width 137 height 12
click at [210, 240] on button at bounding box center [208, 237] width 11 height 11
click at [443, 220] on section "The next course that follows this is Testcontainers Deep Dive. This course will…" at bounding box center [455, 202] width 445 height 227
click at [210, 282] on button at bounding box center [208, 279] width 11 height 11
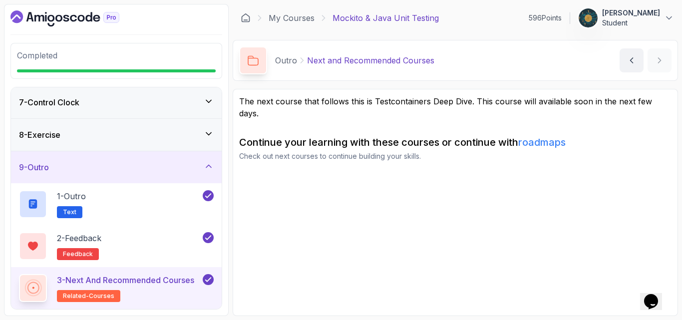
click at [209, 169] on icon at bounding box center [209, 166] width 10 height 10
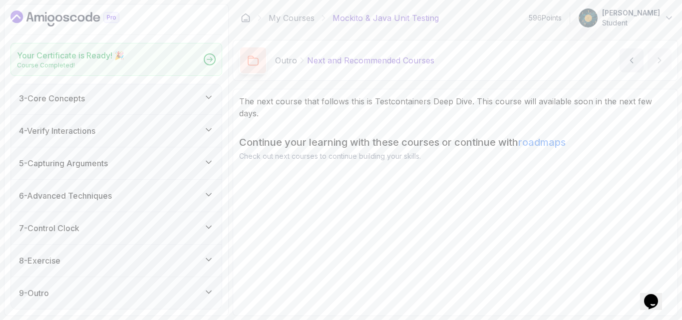
scroll to position [67, 0]
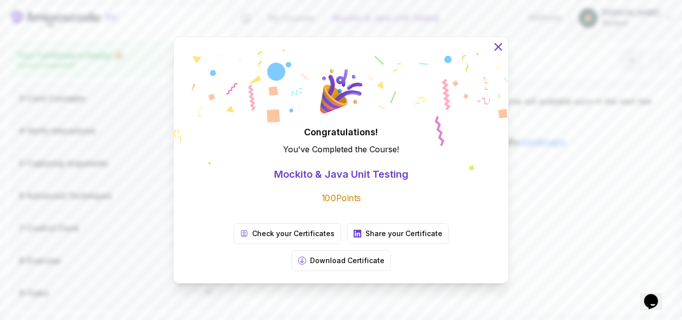
click at [499, 53] on icon at bounding box center [498, 46] width 13 height 13
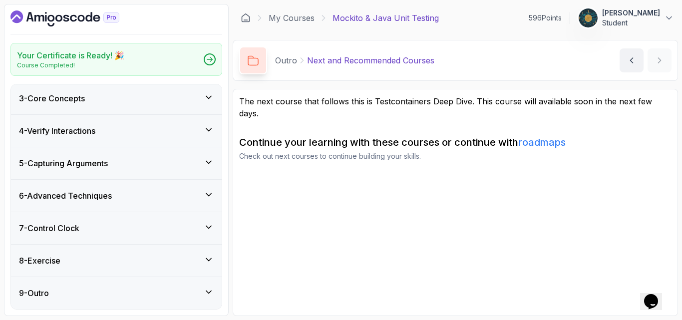
click at [53, 24] on icon "Dashboard" at bounding box center [50, 24] width 7 height 3
